Goal: Book appointment/travel/reservation

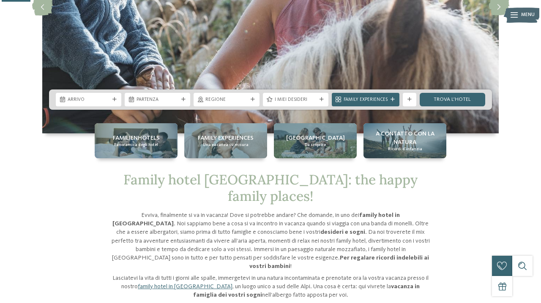
scroll to position [152, 0]
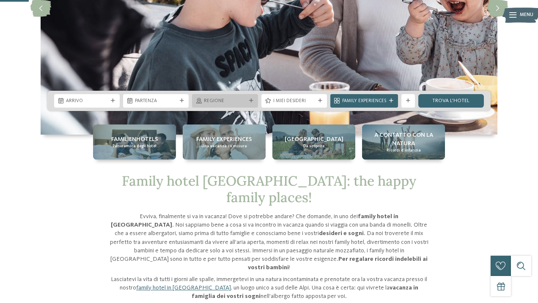
click at [230, 102] on span "Regione" at bounding box center [225, 101] width 42 height 7
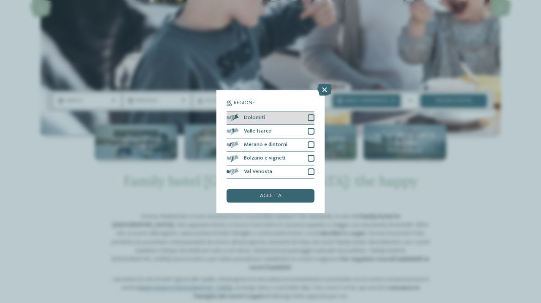
click at [310, 115] on div at bounding box center [311, 118] width 7 height 7
click at [287, 189] on div "accetta" at bounding box center [271, 196] width 88 height 14
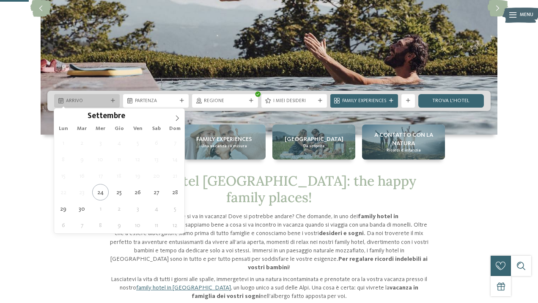
click at [105, 103] on span "Arrivo" at bounding box center [87, 101] width 42 height 7
click at [176, 119] on icon at bounding box center [177, 118] width 6 height 6
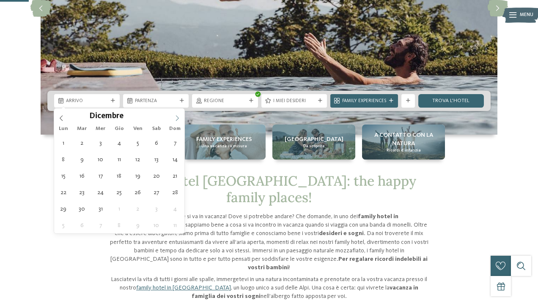
type input "****"
click at [176, 119] on icon at bounding box center [177, 118] width 6 height 6
type div "[DATE]"
type input "****"
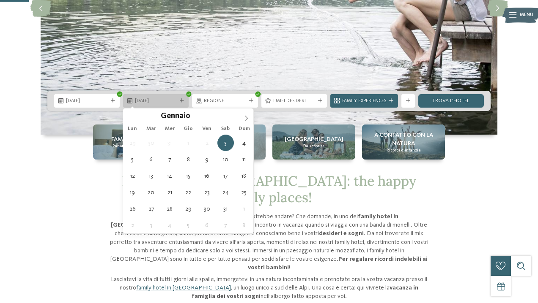
click at [173, 102] on span "[DATE]" at bounding box center [156, 101] width 42 height 7
type div "[DATE]"
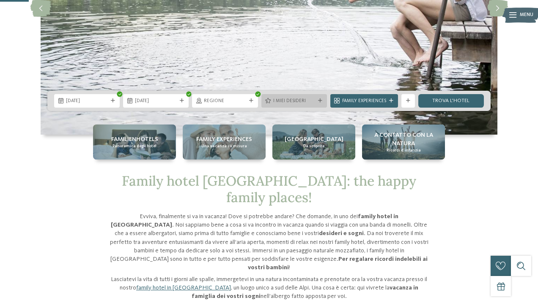
click at [319, 104] on div "I miei desideri" at bounding box center [294, 101] width 66 height 14
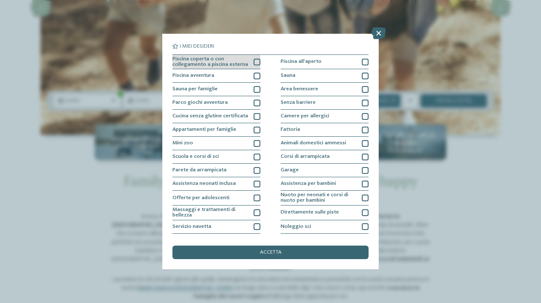
click at [254, 63] on div at bounding box center [257, 62] width 7 height 7
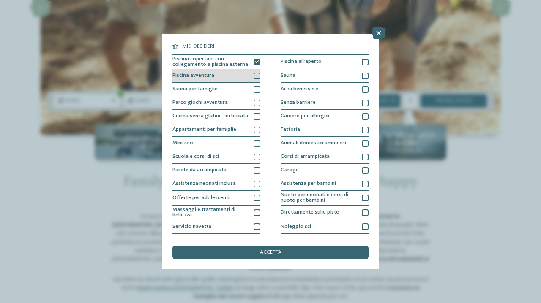
click at [254, 73] on div at bounding box center [257, 76] width 7 height 7
click at [255, 77] on div at bounding box center [257, 76] width 7 height 7
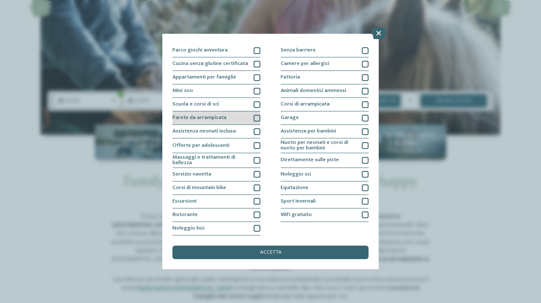
scroll to position [68, 0]
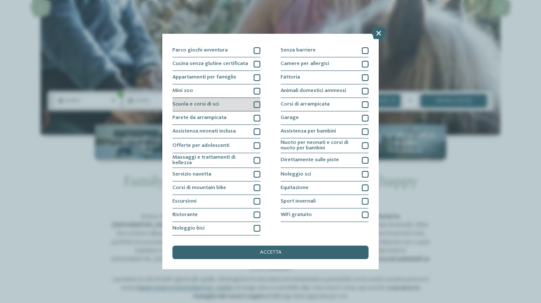
click at [255, 101] on div at bounding box center [257, 104] width 7 height 7
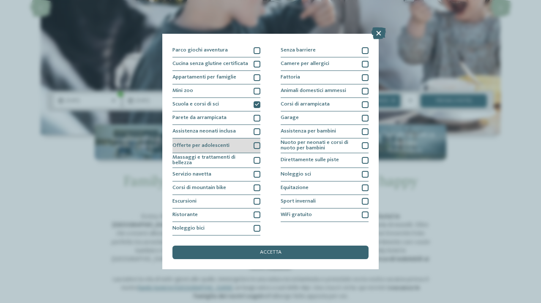
scroll to position [76, 0]
click at [256, 139] on div "Offerte per adolescenti" at bounding box center [216, 146] width 88 height 15
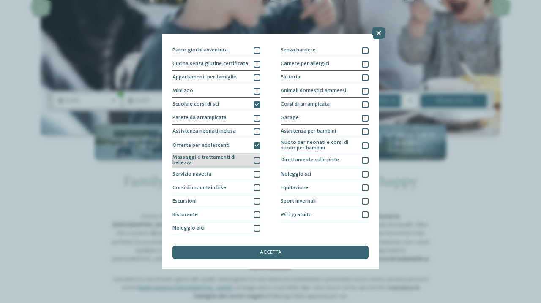
click at [255, 157] on div at bounding box center [257, 160] width 7 height 7
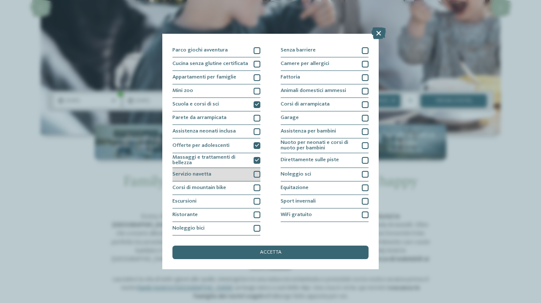
click at [254, 171] on div at bounding box center [257, 174] width 7 height 7
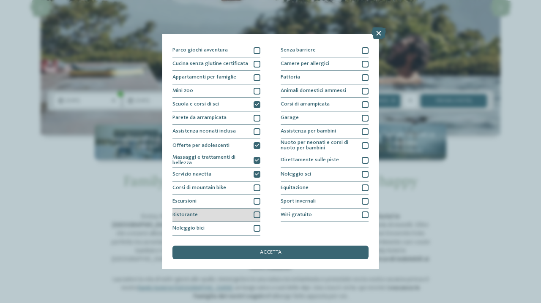
scroll to position [117, 0]
click at [254, 212] on div at bounding box center [257, 215] width 7 height 7
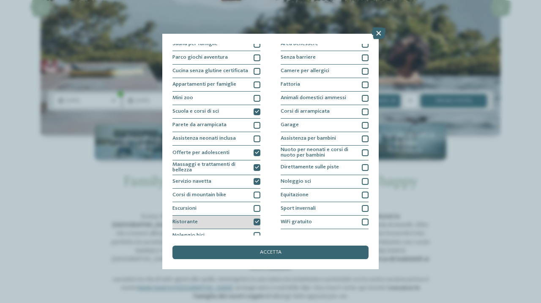
scroll to position [0, 0]
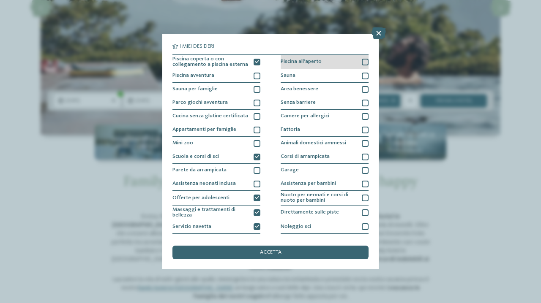
click at [362, 63] on div at bounding box center [365, 62] width 7 height 7
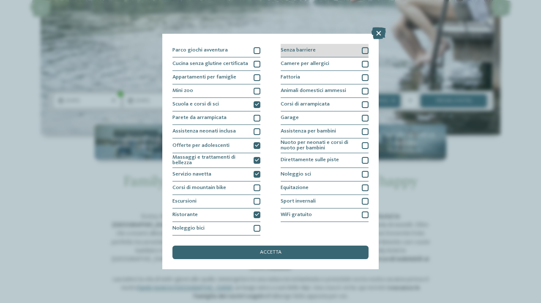
scroll to position [95, 0]
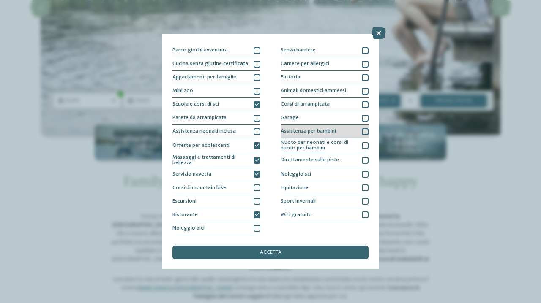
click at [362, 128] on div at bounding box center [365, 131] width 7 height 7
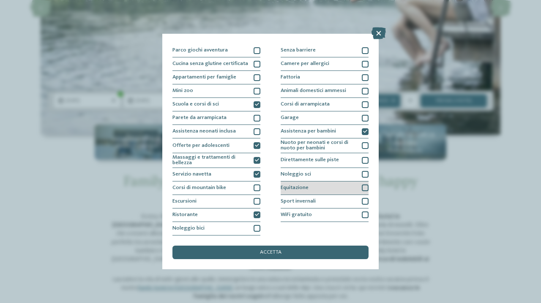
scroll to position [117, 0]
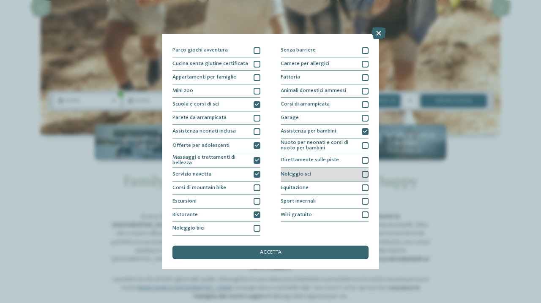
click at [362, 171] on div at bounding box center [365, 174] width 7 height 7
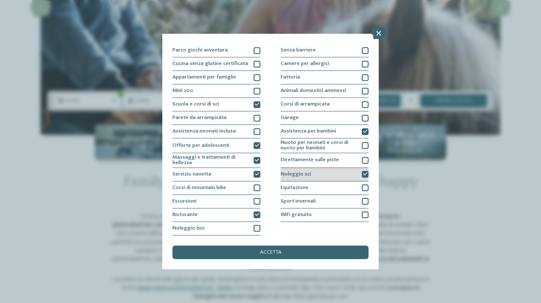
click at [363, 172] on icon at bounding box center [365, 174] width 4 height 4
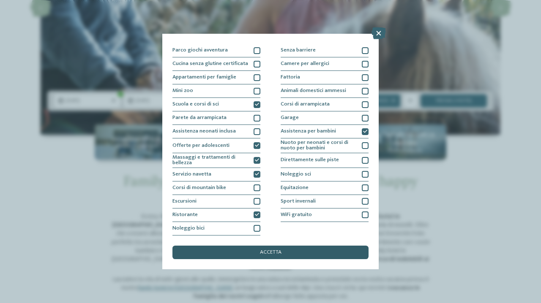
click at [293, 246] on div "accetta" at bounding box center [270, 253] width 196 height 14
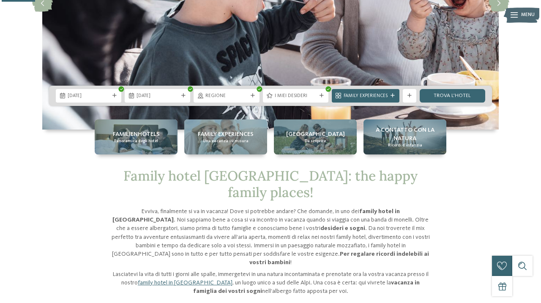
scroll to position [143, 0]
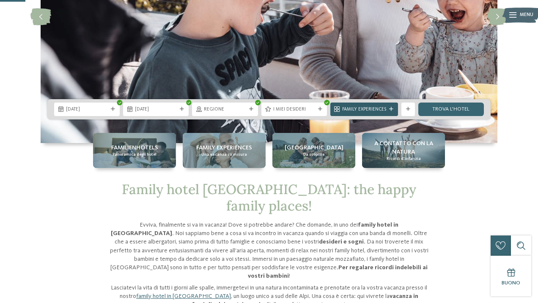
click at [396, 108] on div "Family Experiences" at bounding box center [364, 110] width 68 height 14
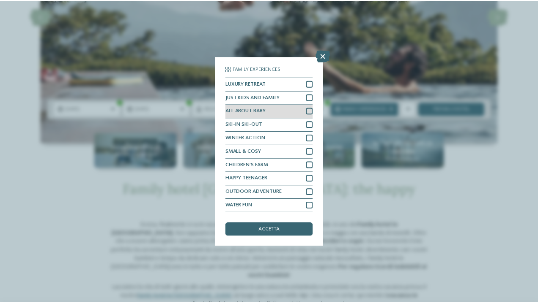
scroll to position [22, 0]
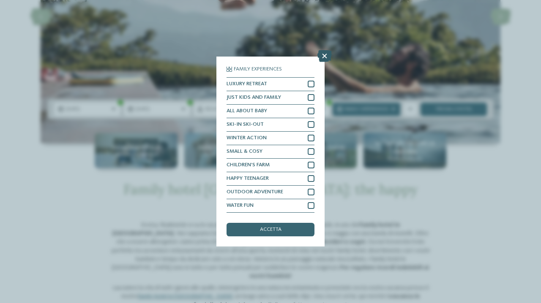
click at [320, 50] on icon at bounding box center [324, 56] width 14 height 12
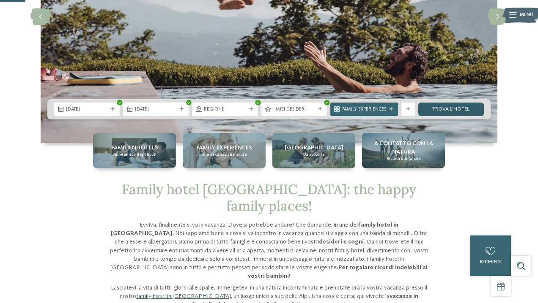
click at [472, 109] on link "trova l’hotel" at bounding box center [451, 110] width 66 height 14
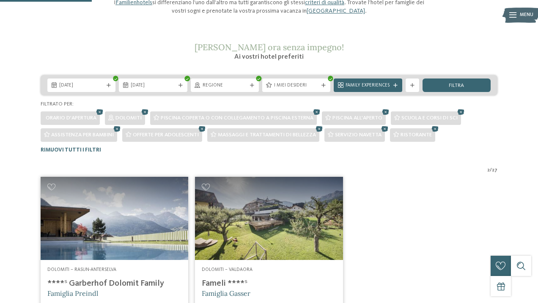
scroll to position [99, 0]
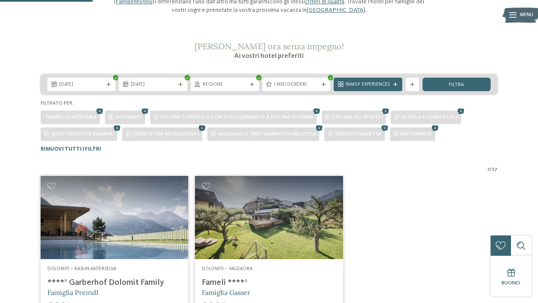
click at [202, 127] on icon at bounding box center [202, 128] width 10 height 9
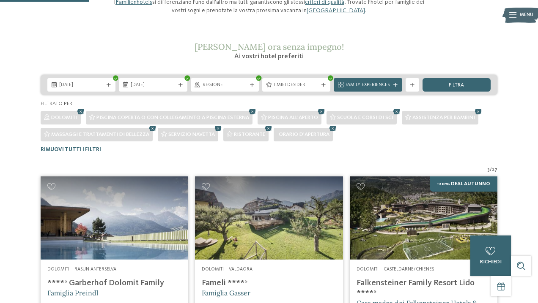
scroll to position [97, 0]
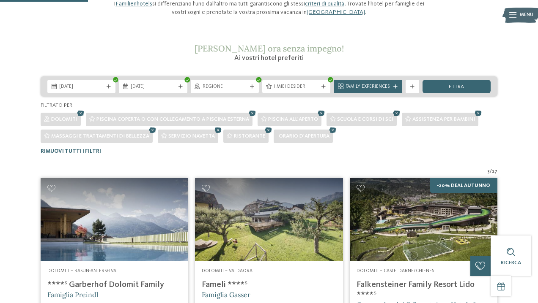
click at [397, 111] on icon at bounding box center [396, 113] width 10 height 9
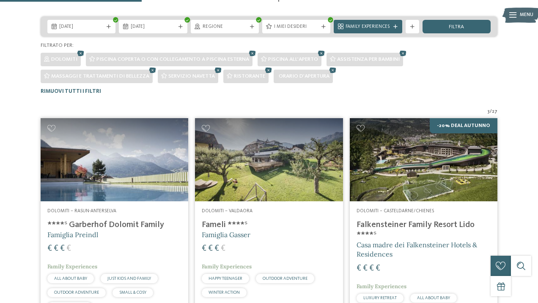
scroll to position [150, 0]
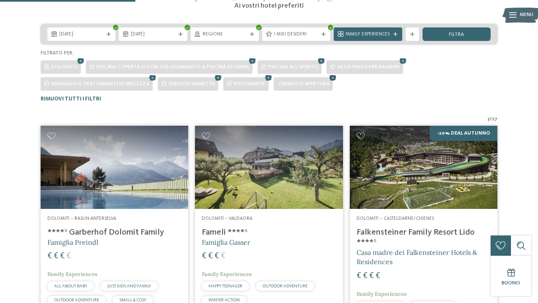
click at [335, 78] on icon at bounding box center [333, 78] width 10 height 9
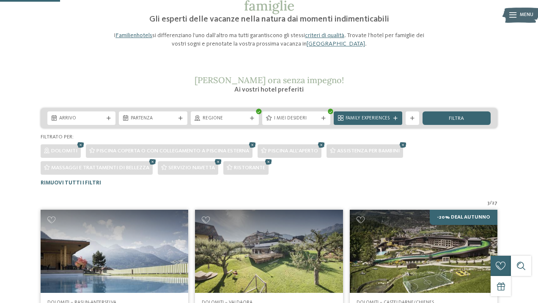
scroll to position [65, 0]
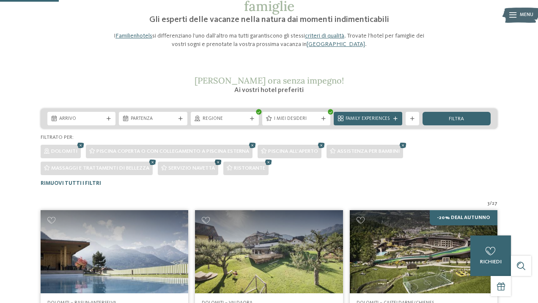
click at [219, 161] on icon at bounding box center [218, 162] width 10 height 9
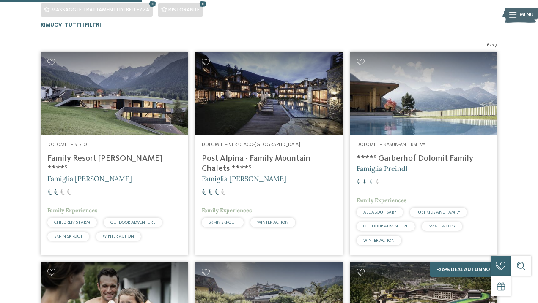
scroll to position [224, 0]
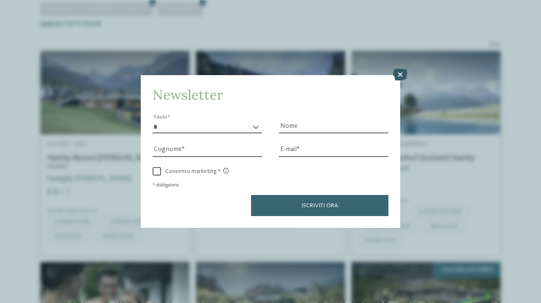
click at [400, 69] on icon at bounding box center [400, 75] width 14 height 12
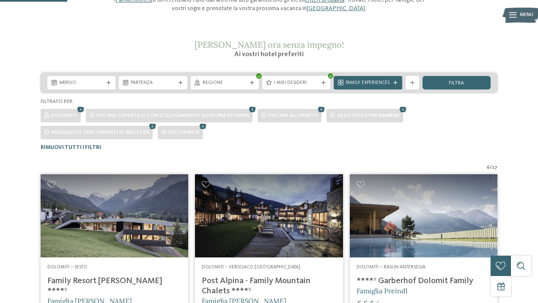
scroll to position [101, 0]
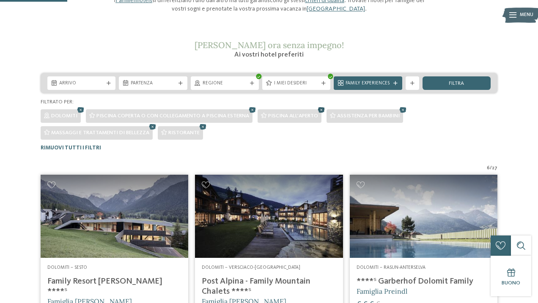
click at [322, 108] on icon at bounding box center [321, 110] width 10 height 9
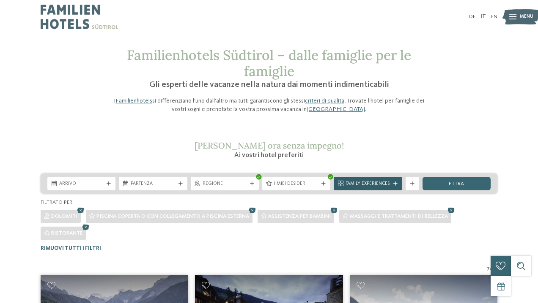
scroll to position [0, 0]
